Goal: Information Seeking & Learning: Learn about a topic

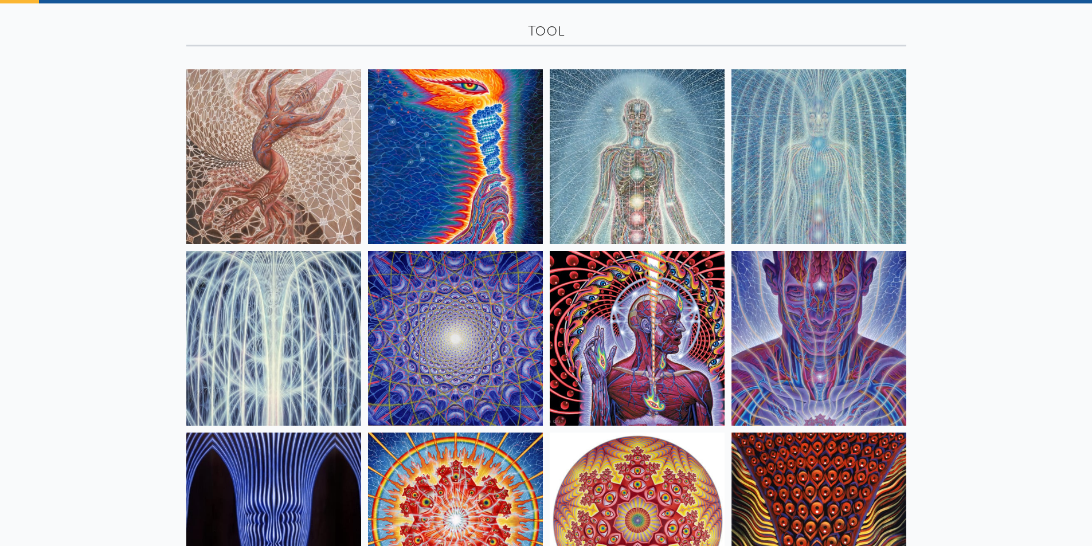
scroll to position [57, 0]
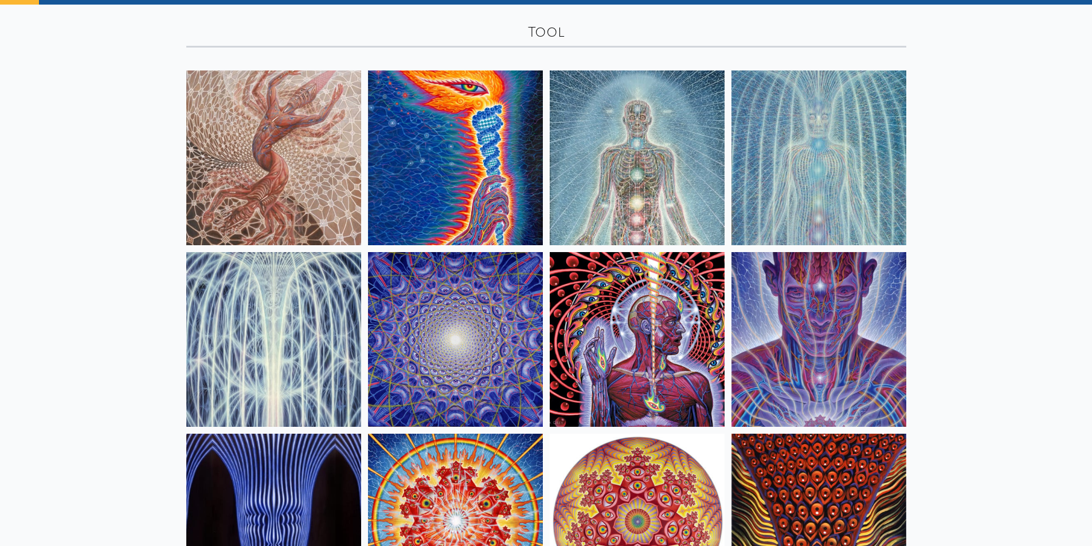
click at [248, 168] on img at bounding box center [273, 157] width 175 height 175
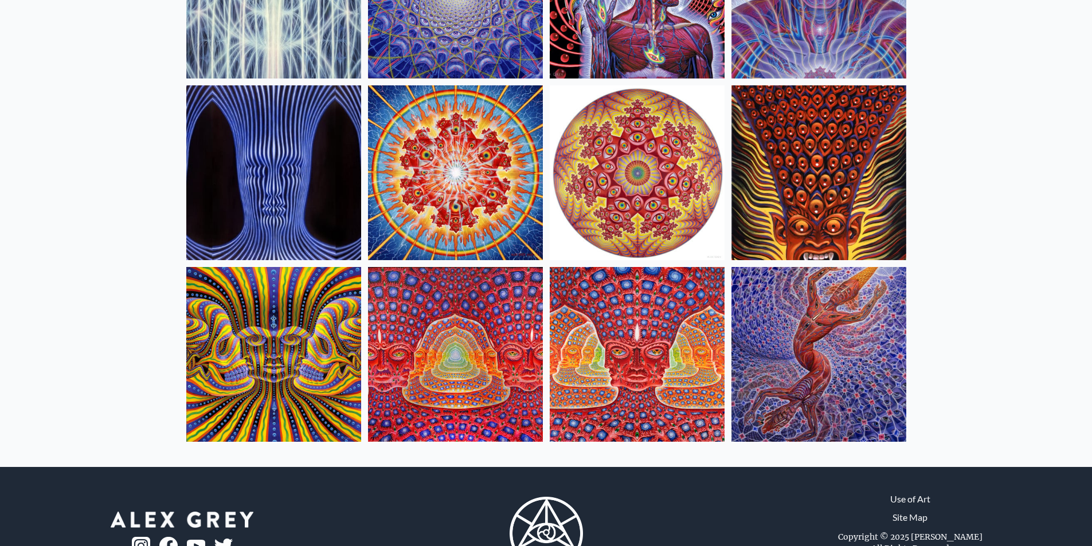
scroll to position [401, 0]
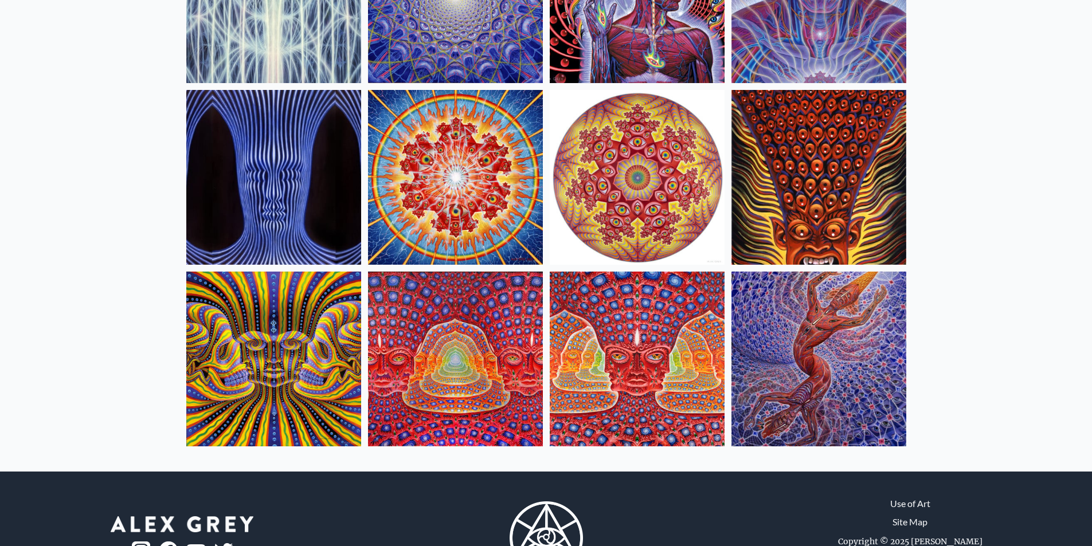
click at [331, 373] on img at bounding box center [273, 359] width 175 height 175
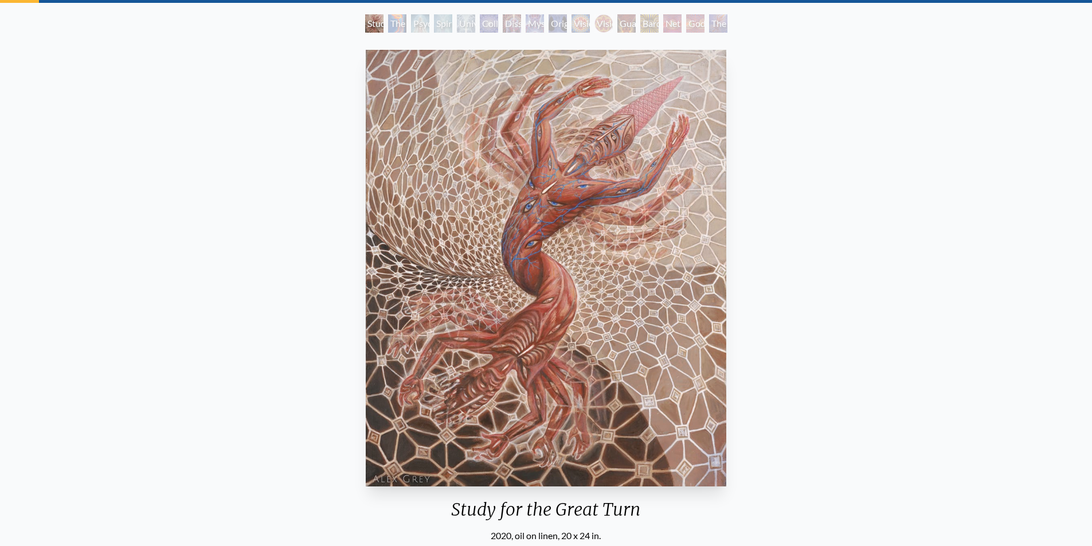
scroll to position [115, 0]
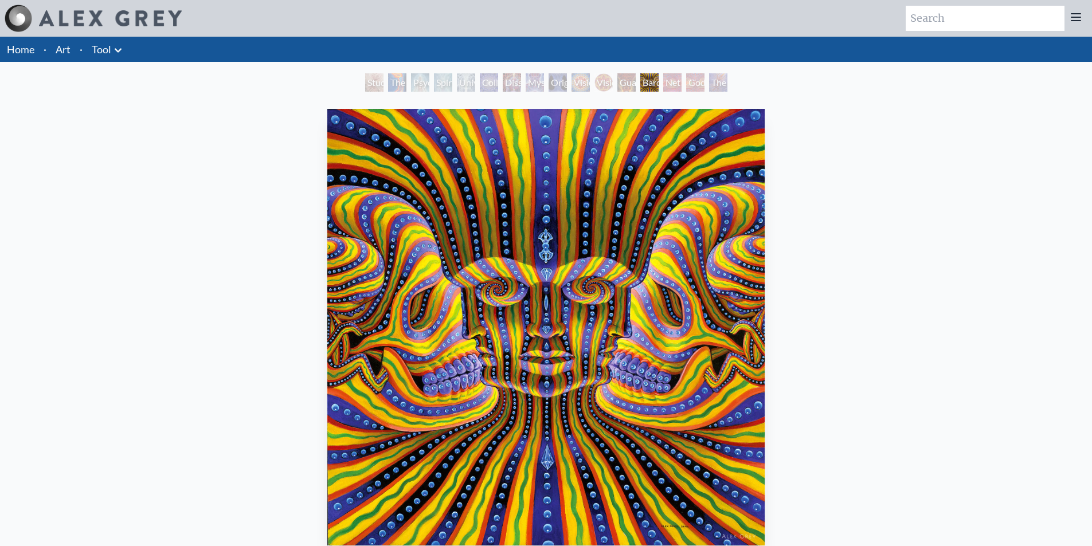
click at [640, 78] on div "Bardo Being" at bounding box center [649, 82] width 18 height 18
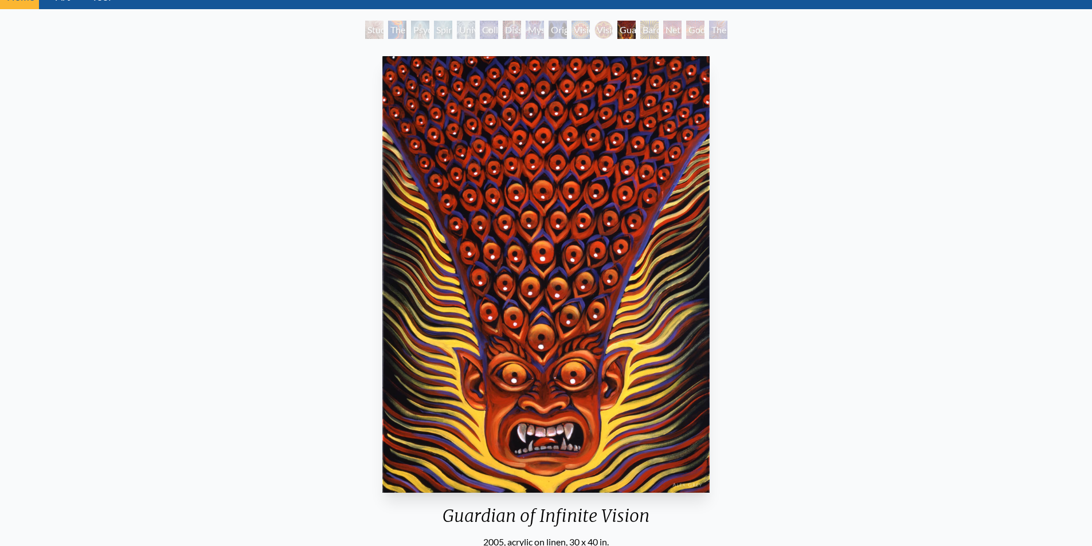
scroll to position [57, 0]
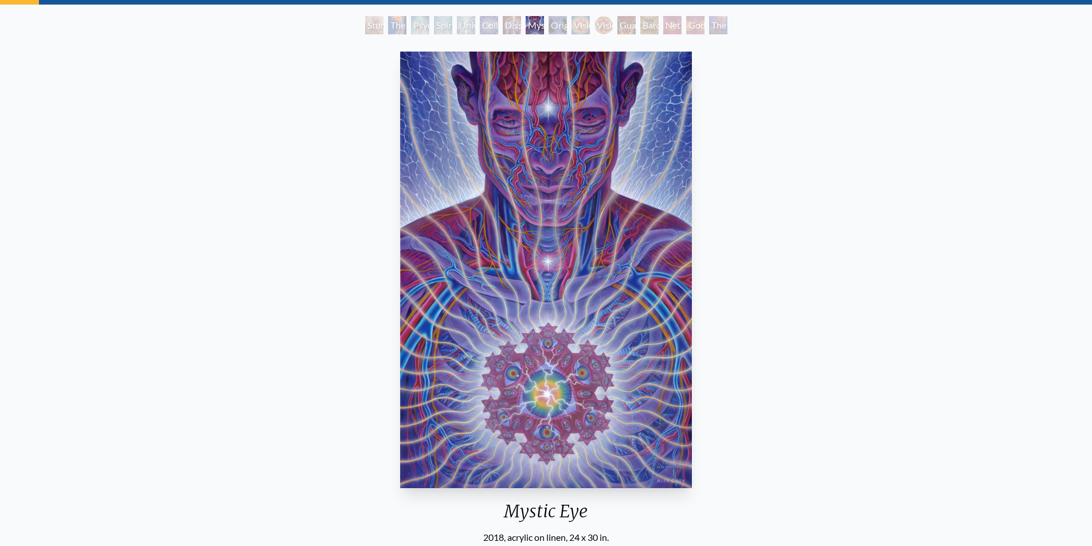
scroll to position [23, 0]
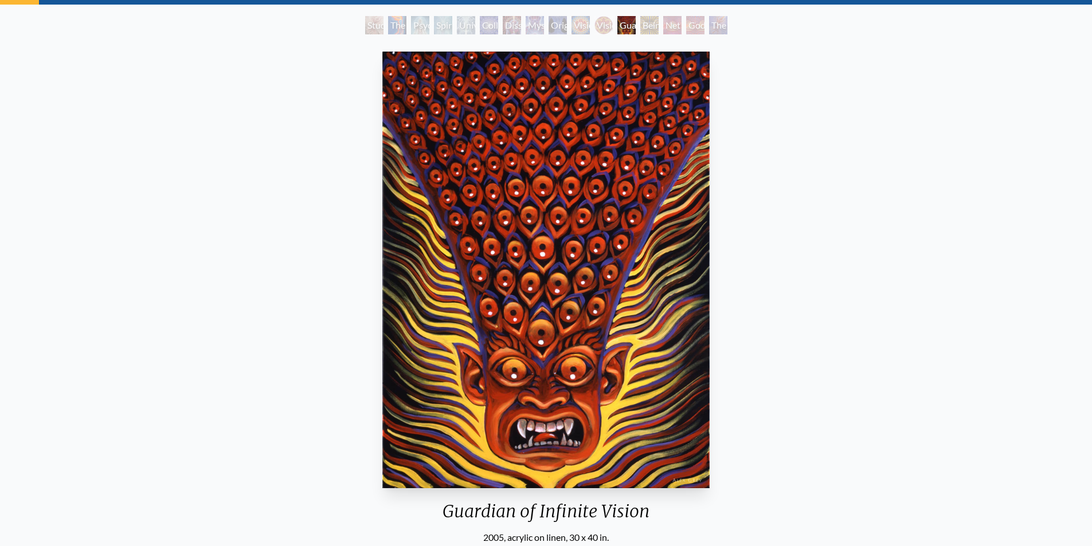
scroll to position [28, 0]
